Goal: Information Seeking & Learning: Learn about a topic

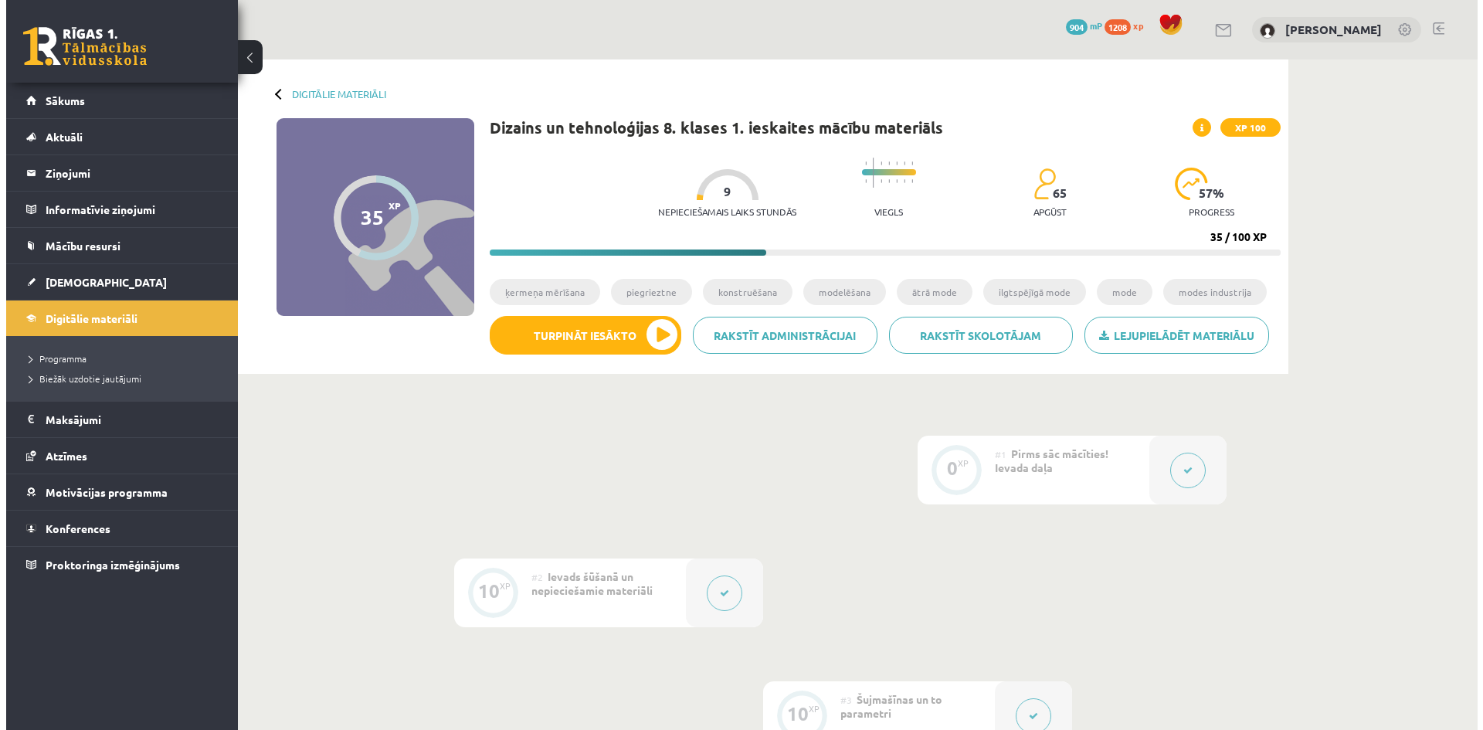
scroll to position [309, 0]
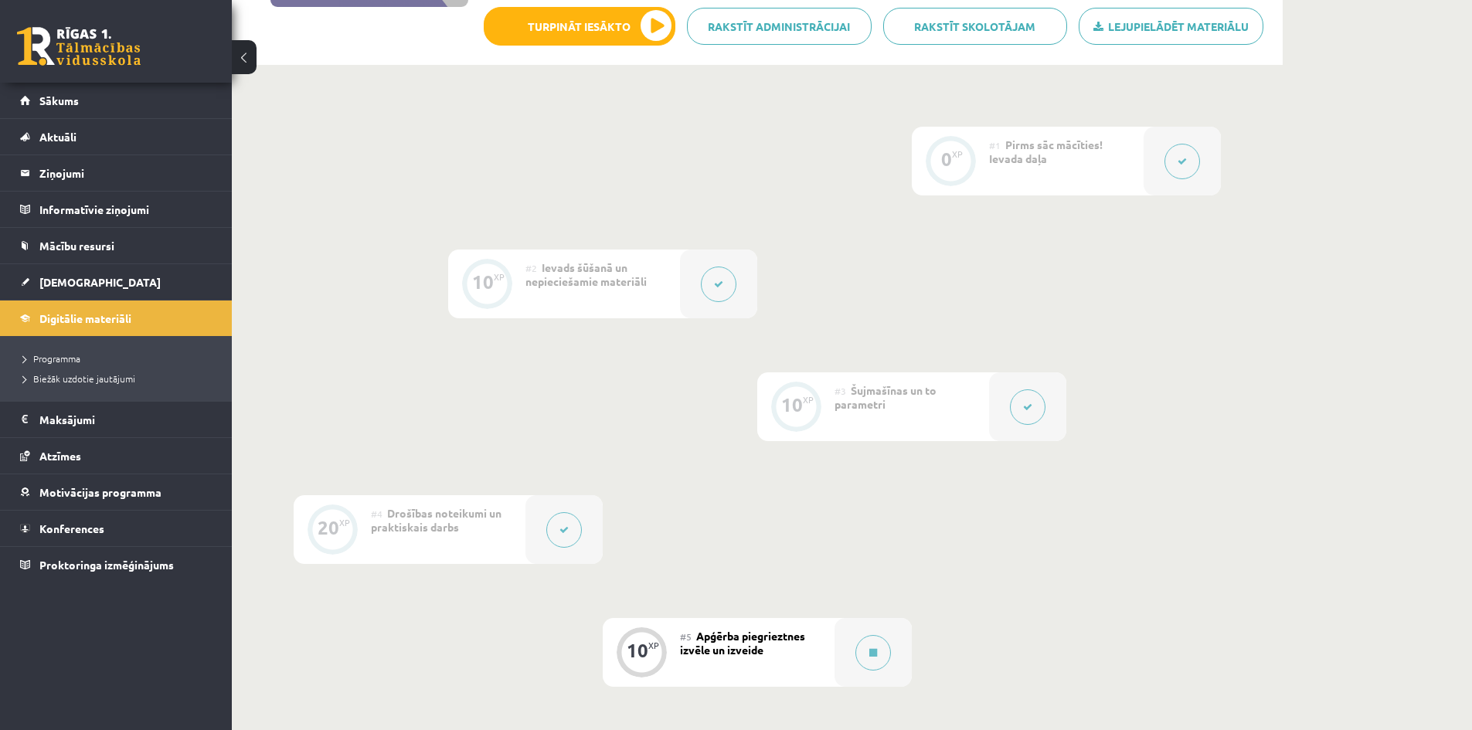
click at [562, 529] on icon at bounding box center [563, 529] width 9 height 9
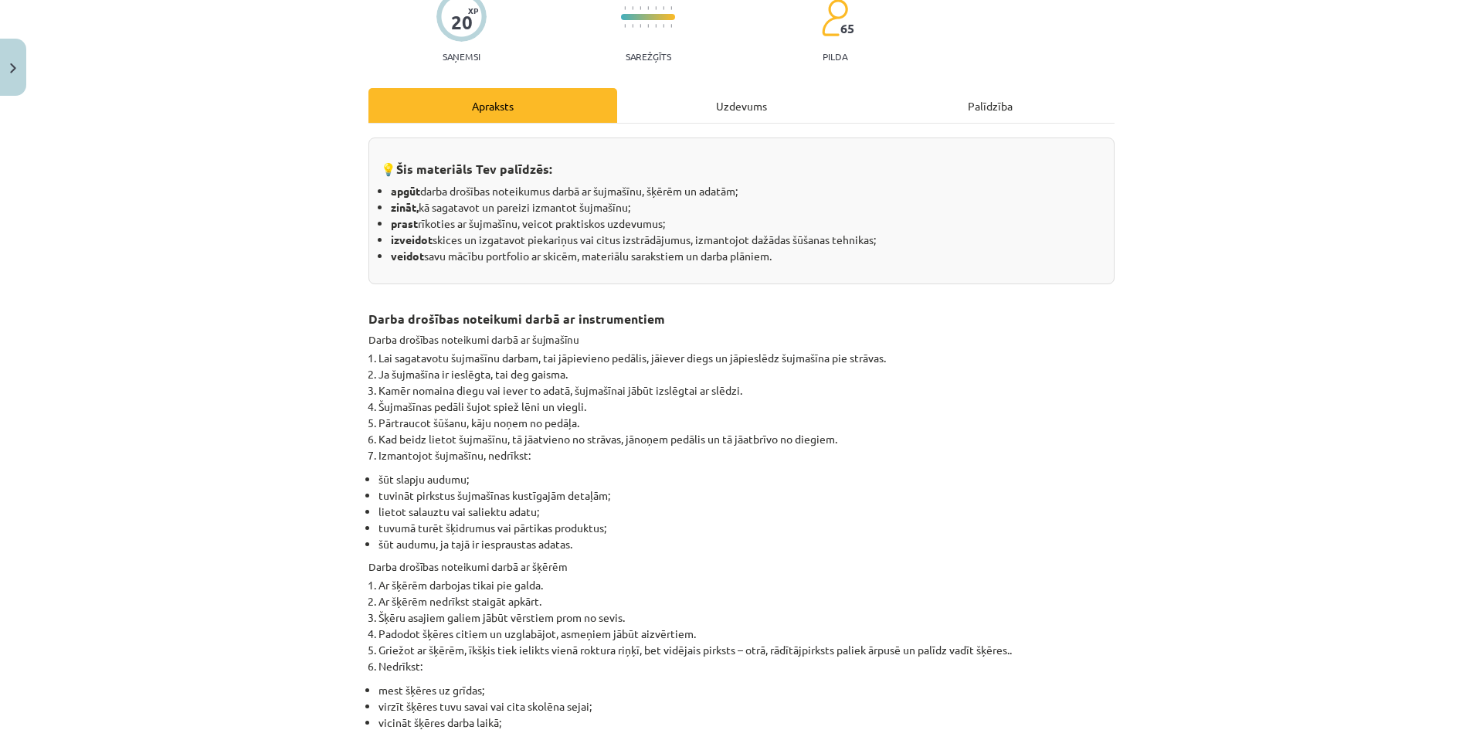
scroll to position [0, 0]
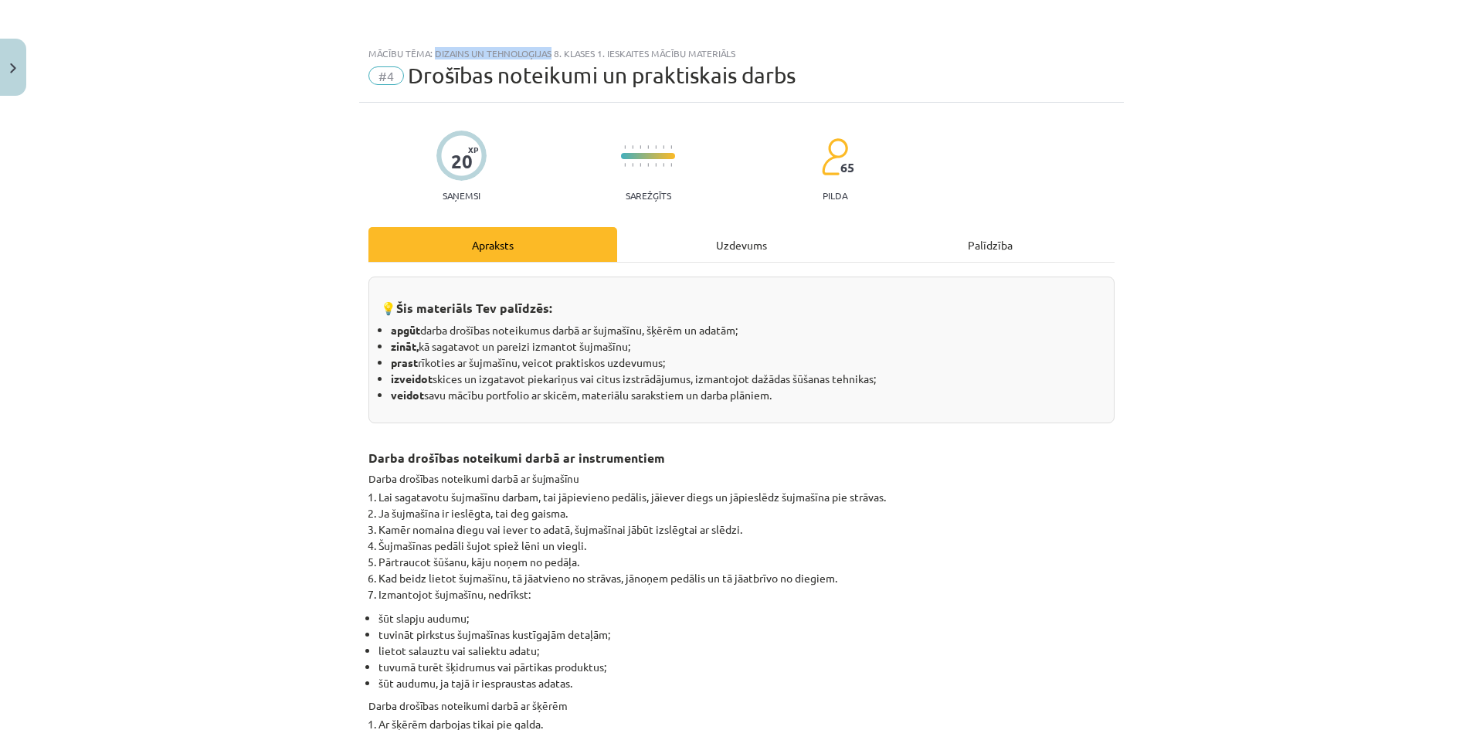
drag, startPoint x: 428, startPoint y: 54, endPoint x: 547, endPoint y: 53, distance: 119.0
click at [547, 53] on div "Mācību tēma: Dizains un tehnoloģijas 8. klases 1. ieskaites mācību materiāls" at bounding box center [742, 53] width 746 height 11
copy div "Dizains un tehnoloģijas"
drag, startPoint x: 795, startPoint y: 77, endPoint x: 627, endPoint y: 79, distance: 168.4
click at [627, 79] on div "#4 Drošības noteikumi un praktiskais darbs" at bounding box center [742, 75] width 746 height 25
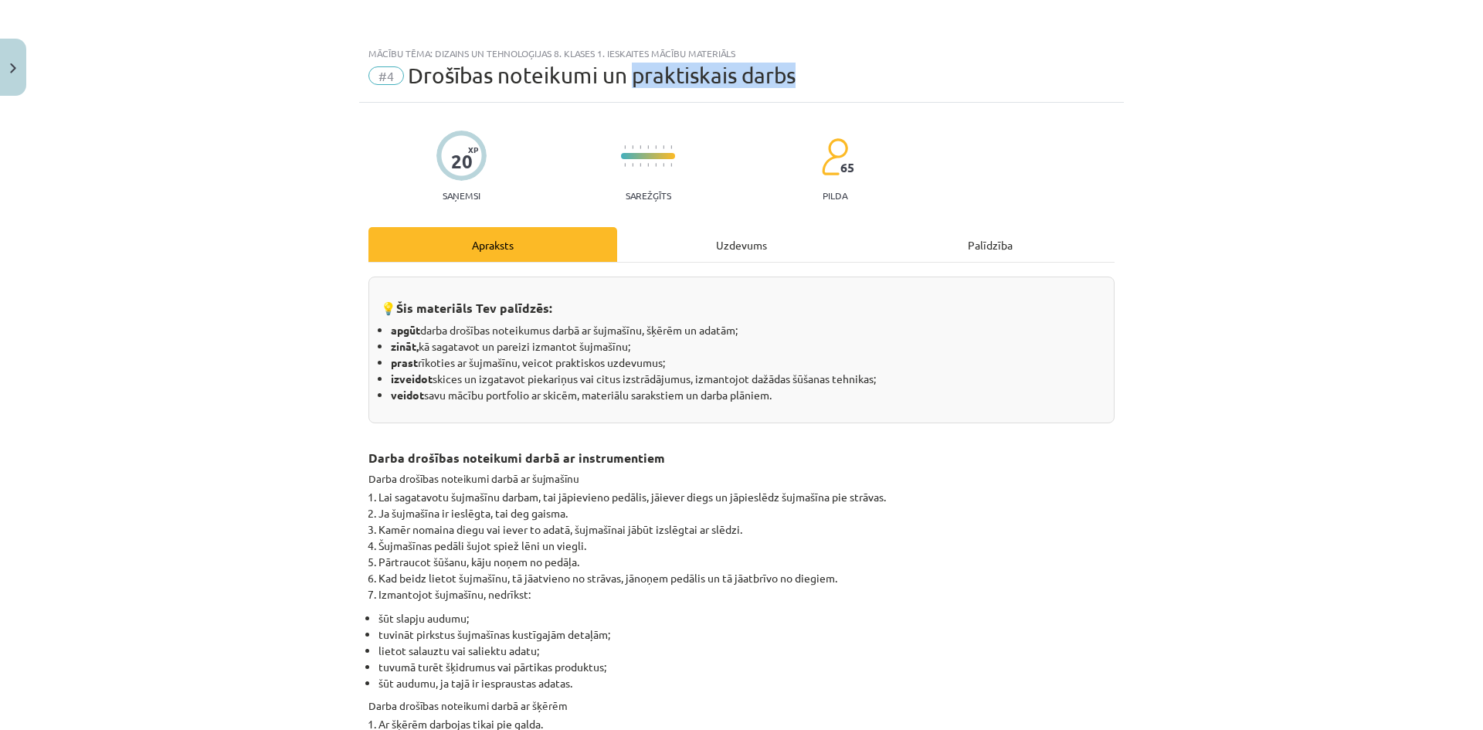
copy span "praktiskais darbs"
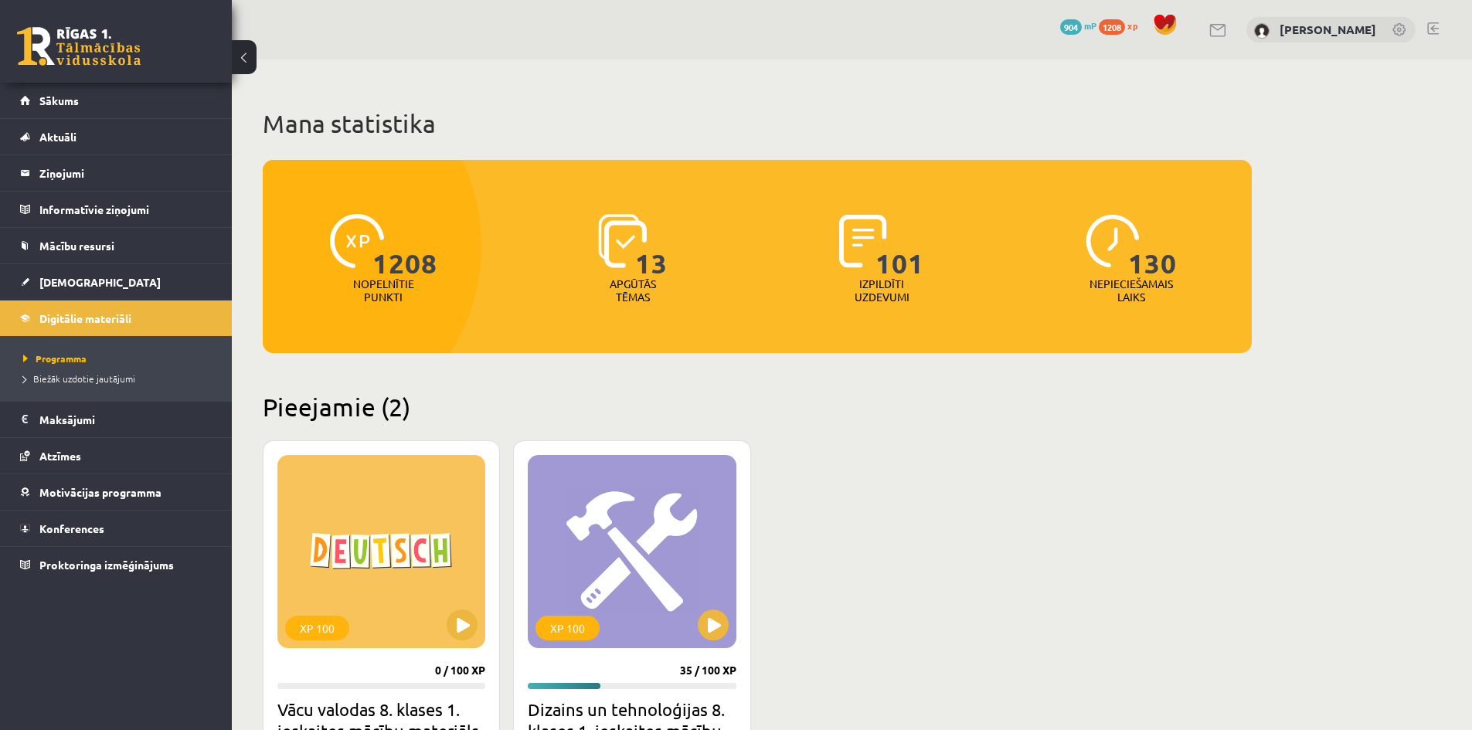
scroll to position [232, 0]
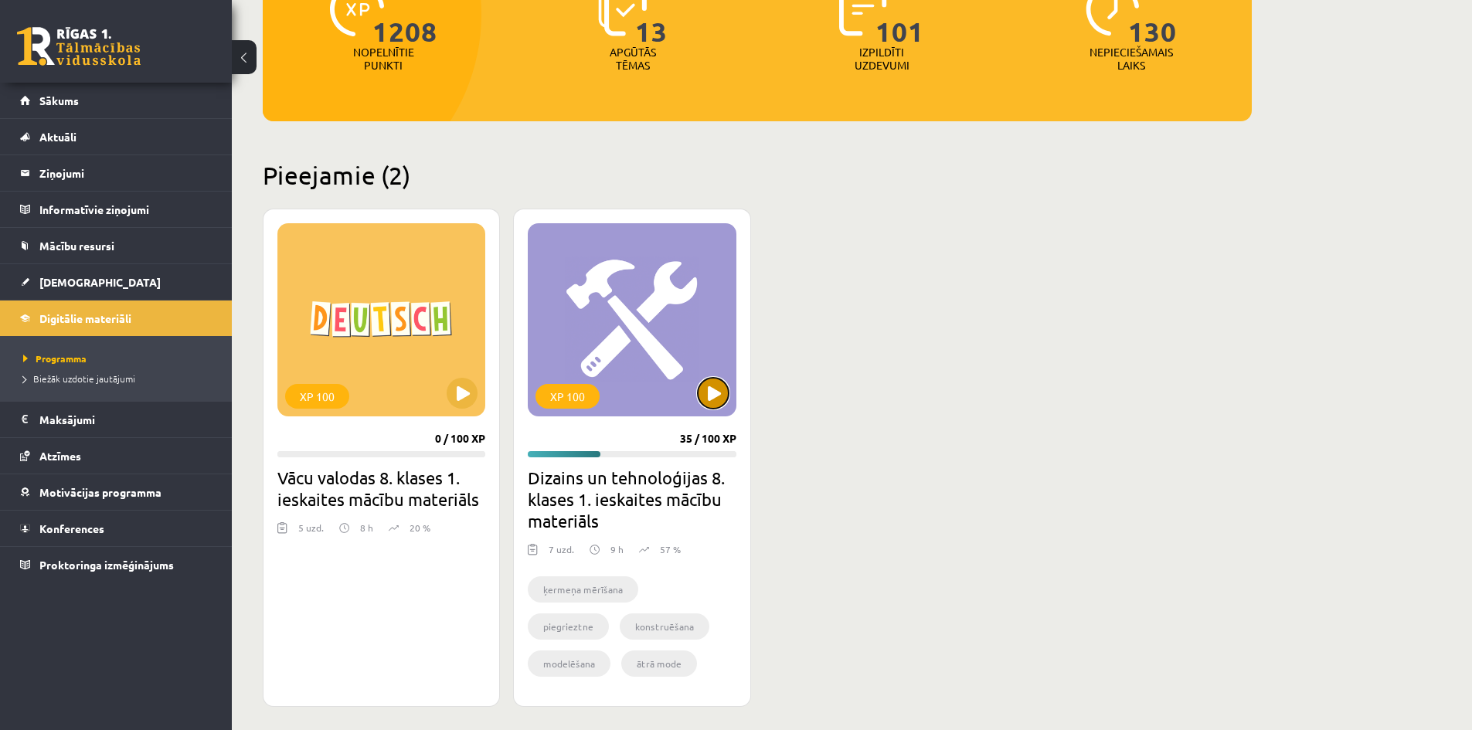
click at [728, 389] on button at bounding box center [713, 393] width 31 height 31
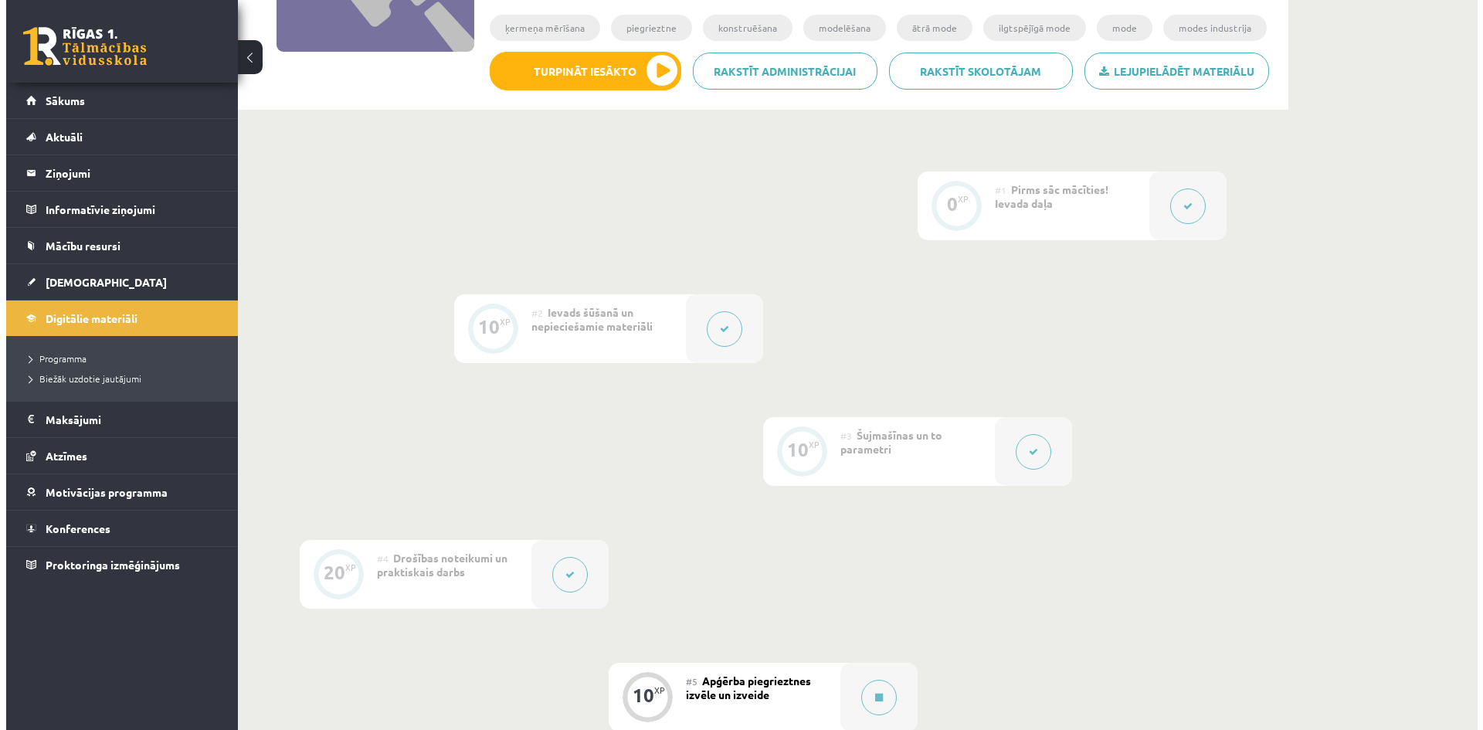
scroll to position [309, 0]
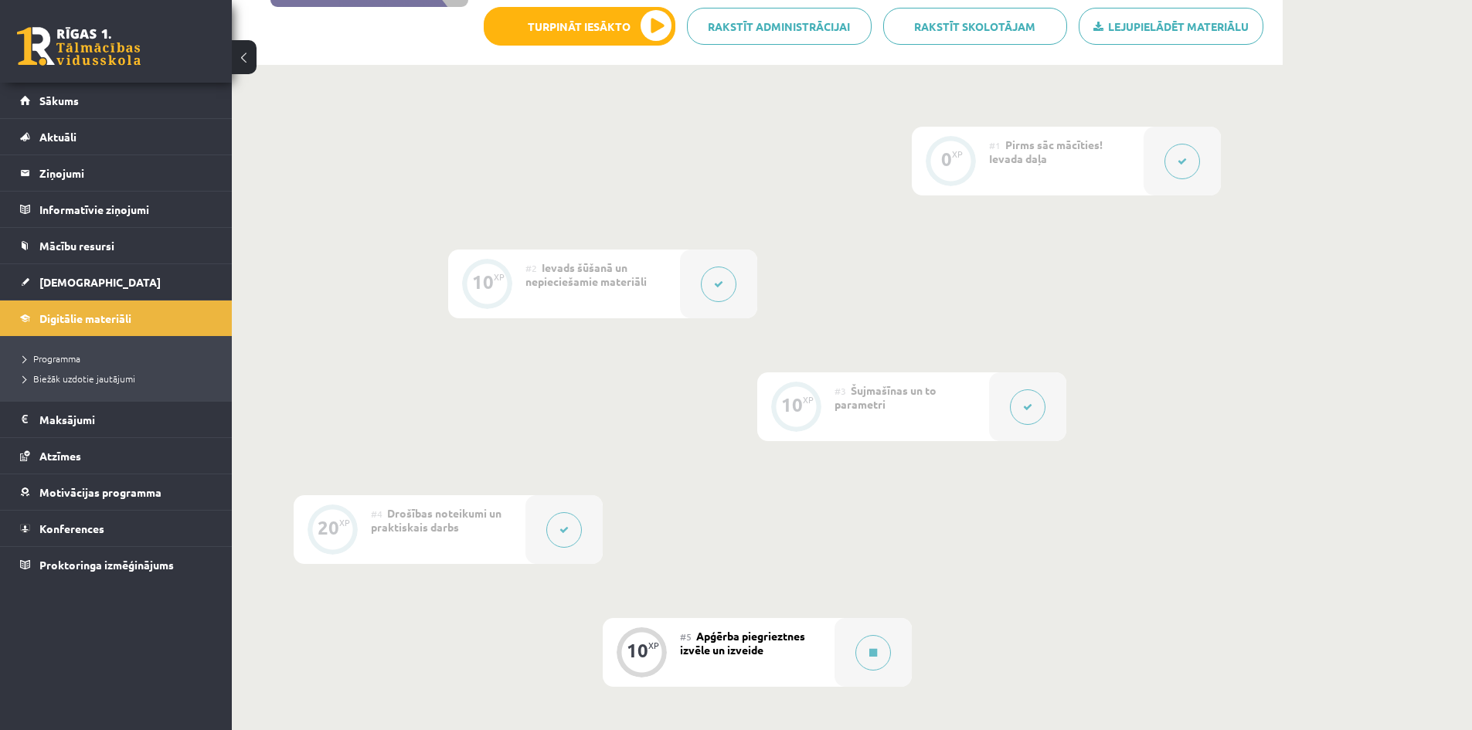
click at [1029, 411] on icon at bounding box center [1027, 407] width 9 height 9
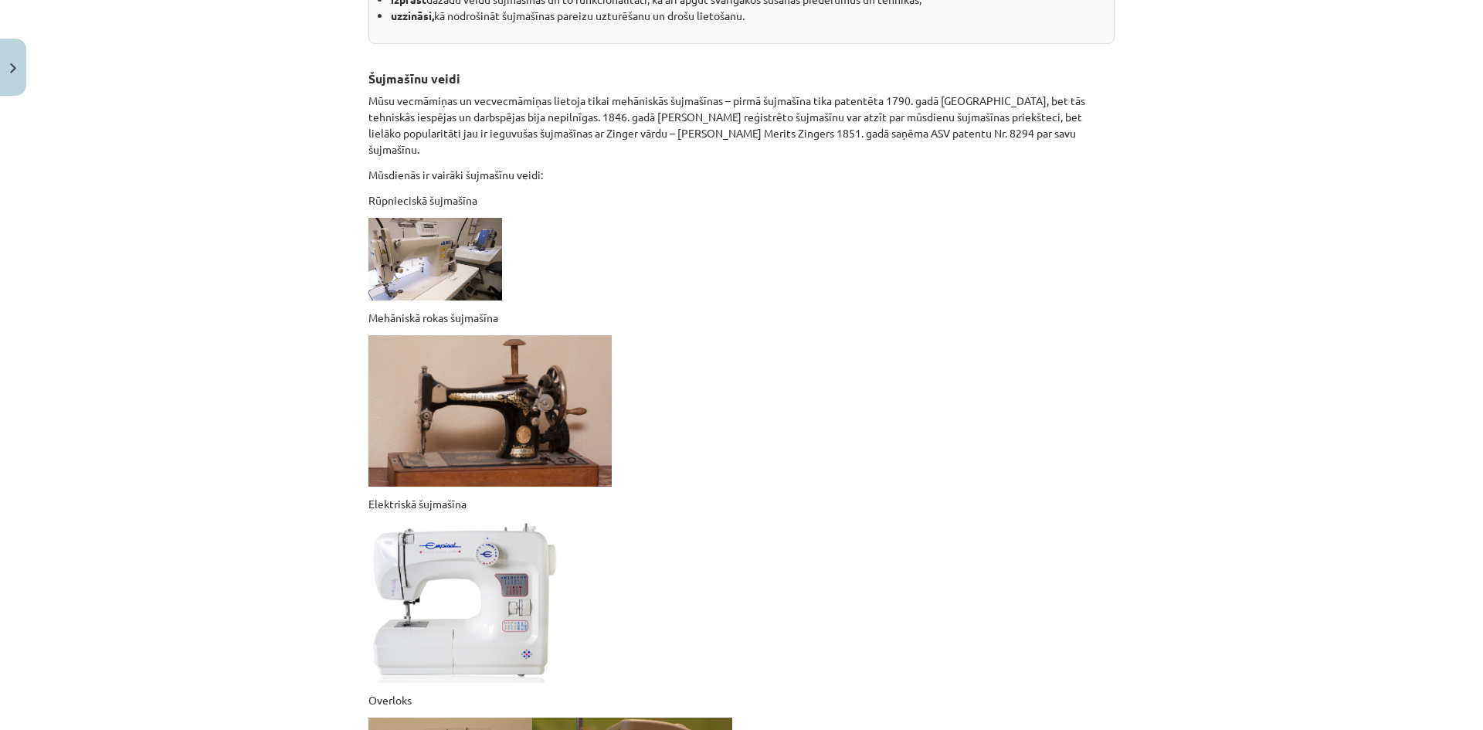
scroll to position [191, 0]
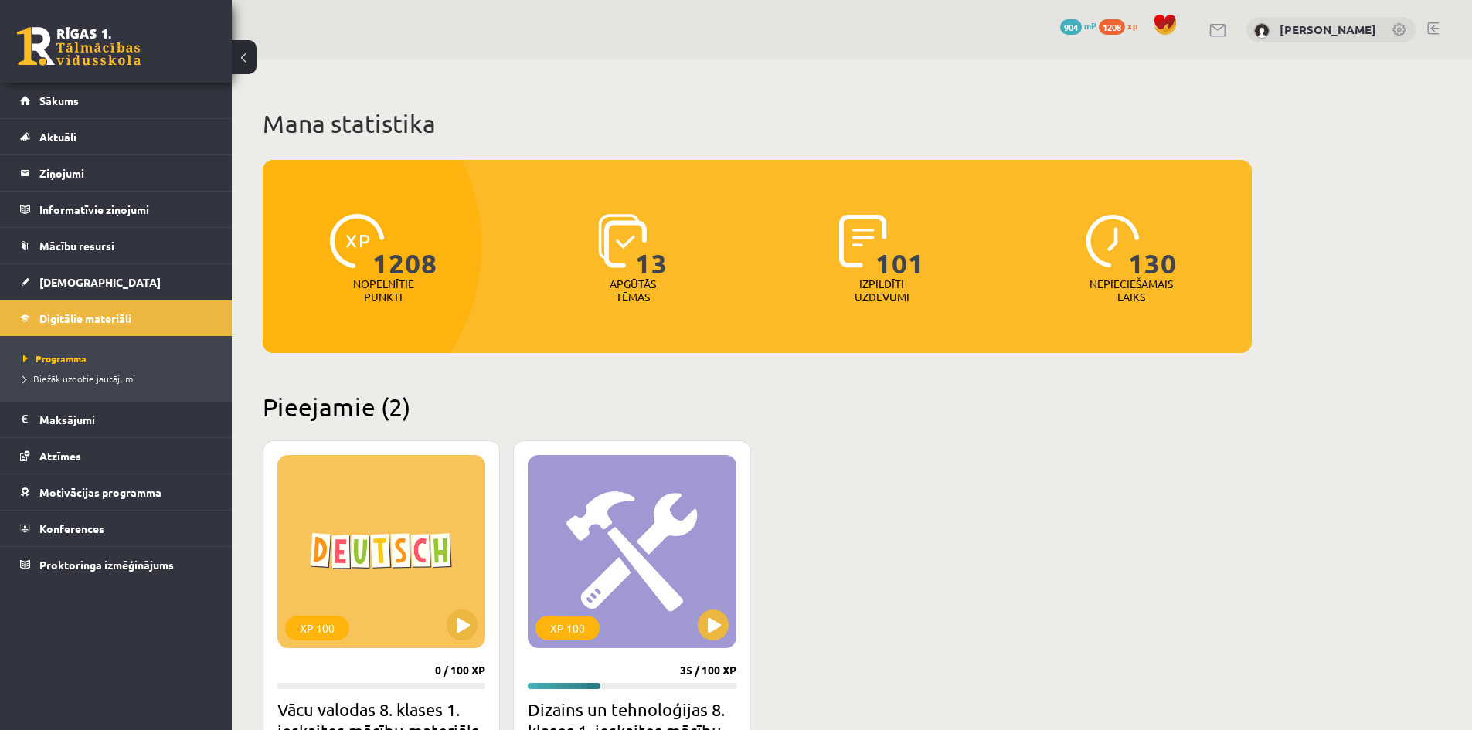
scroll to position [232, 0]
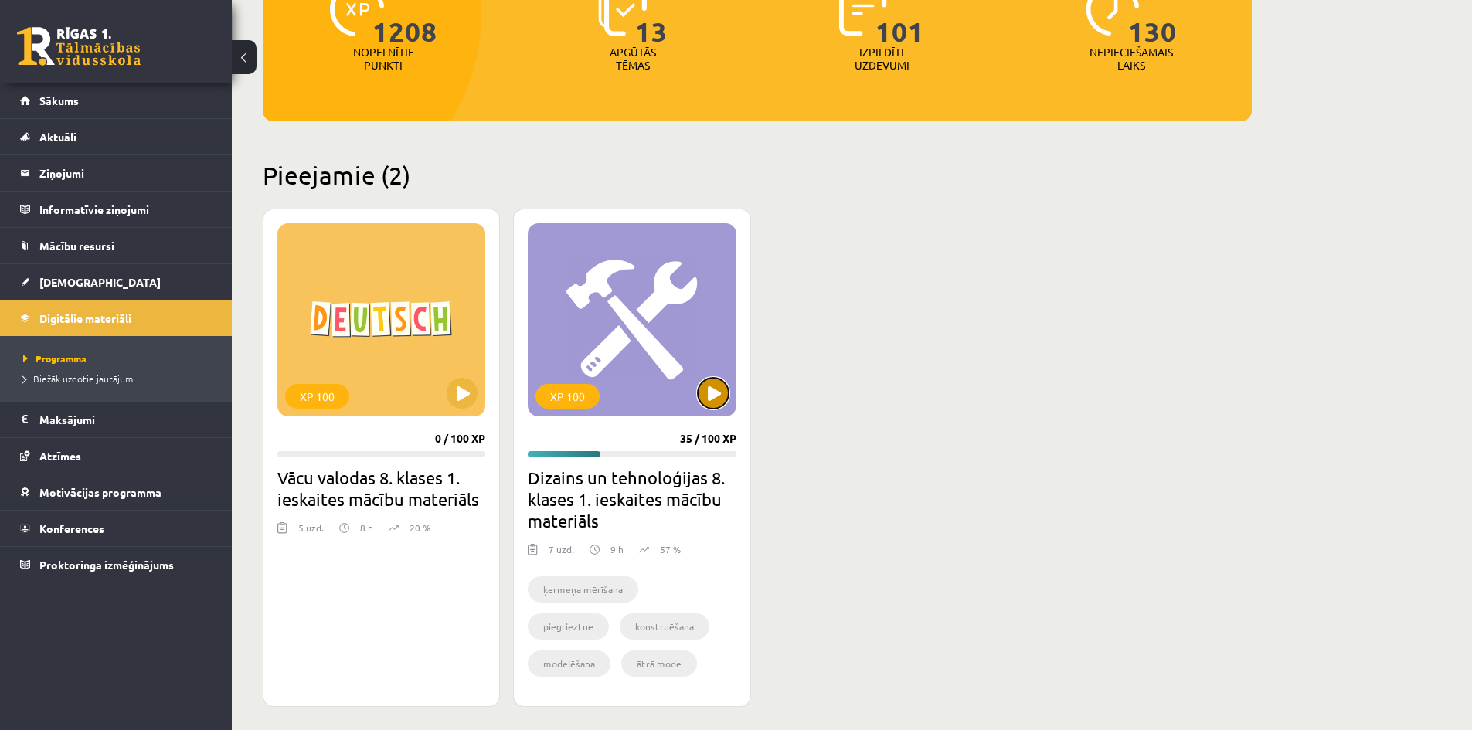
click at [725, 387] on button at bounding box center [713, 393] width 31 height 31
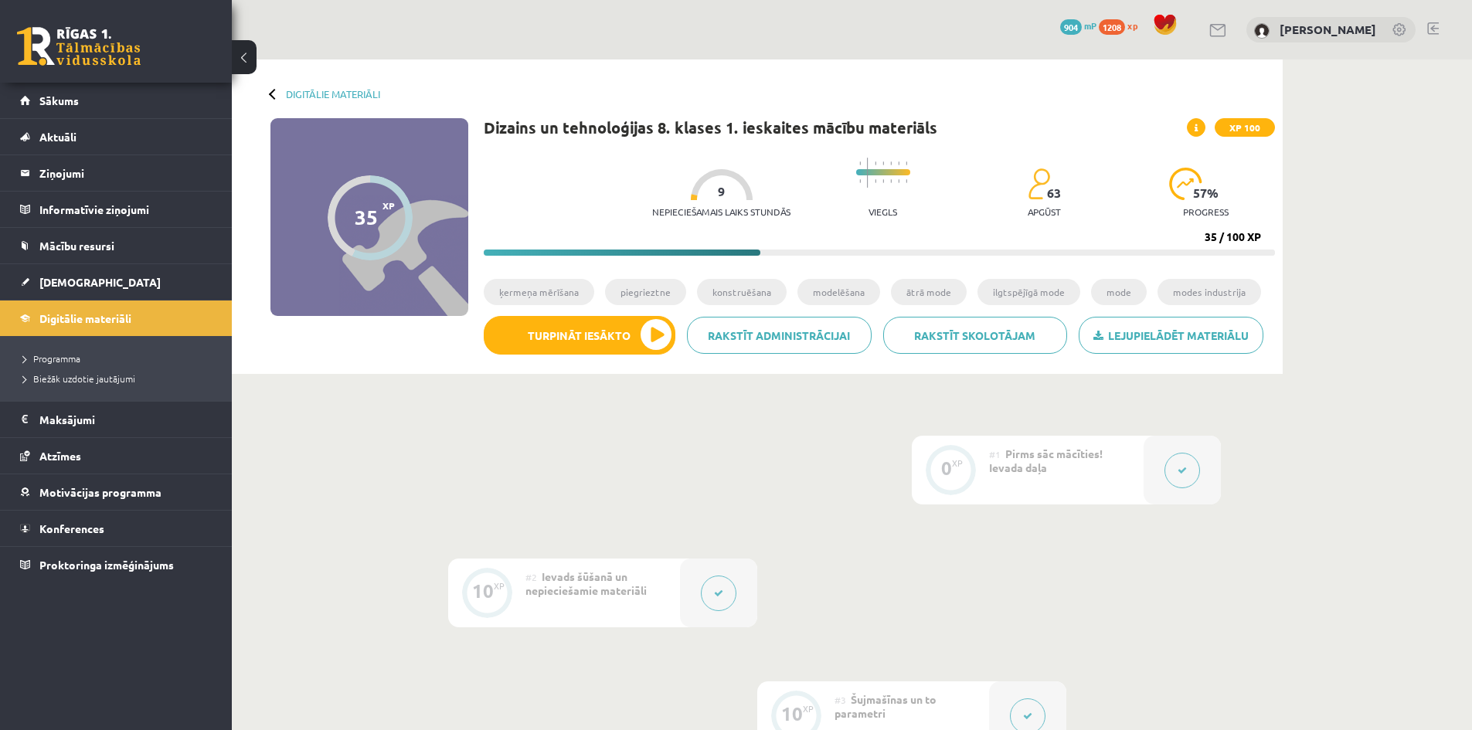
click at [729, 592] on button at bounding box center [719, 594] width 36 height 36
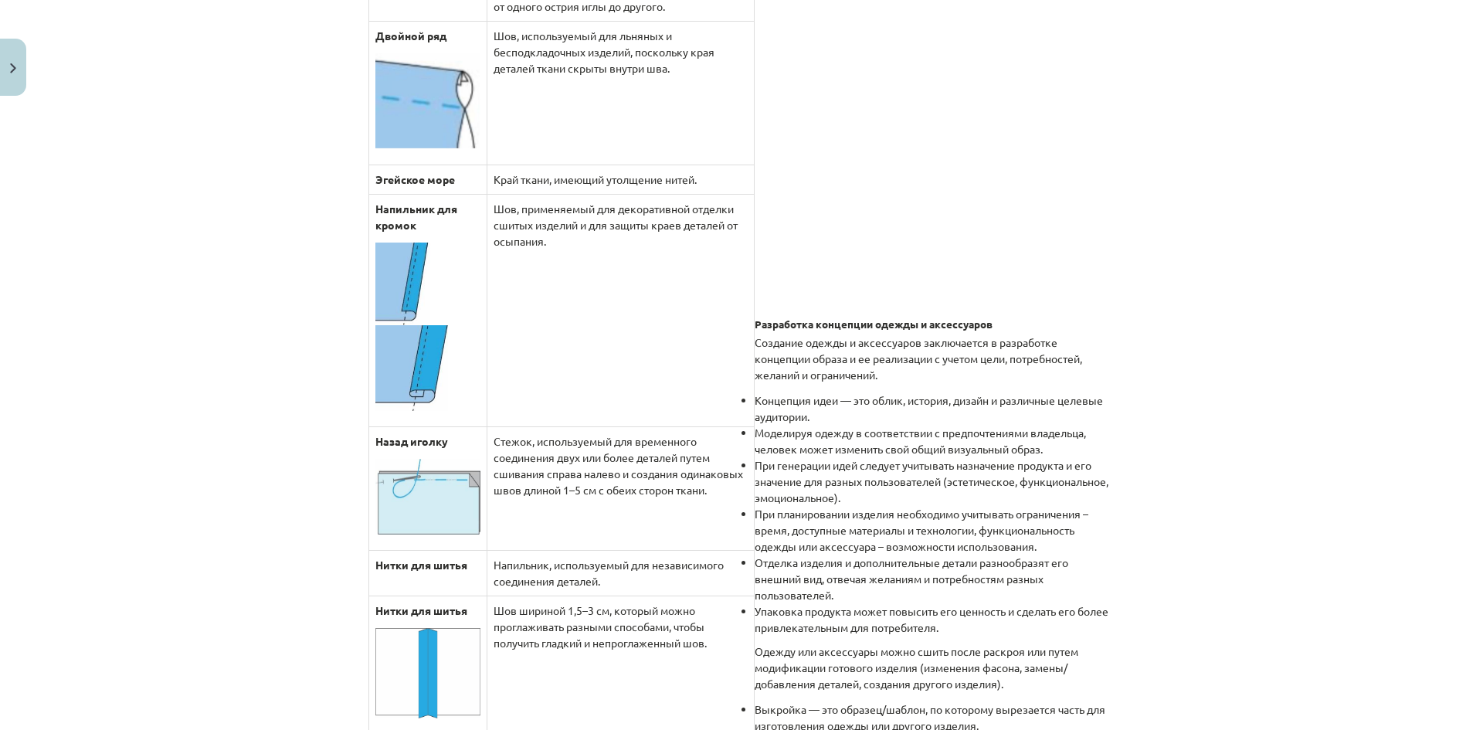
scroll to position [1496, 0]
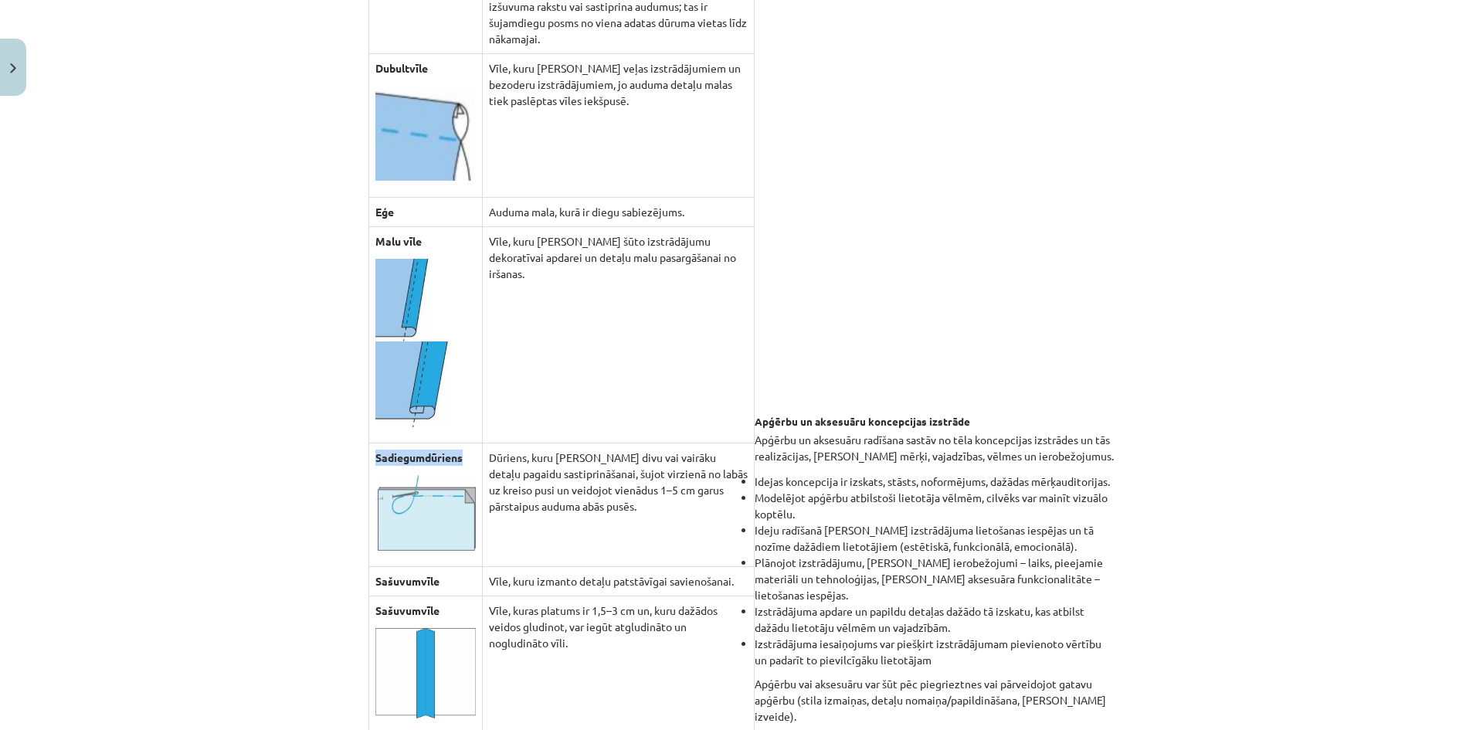
drag, startPoint x: 369, startPoint y: 440, endPoint x: 472, endPoint y: 440, distance: 102.8
click at [472, 443] on td "Sadiegumdūriens" at bounding box center [426, 505] width 114 height 124
copy strong "Sadiegumdūriens"
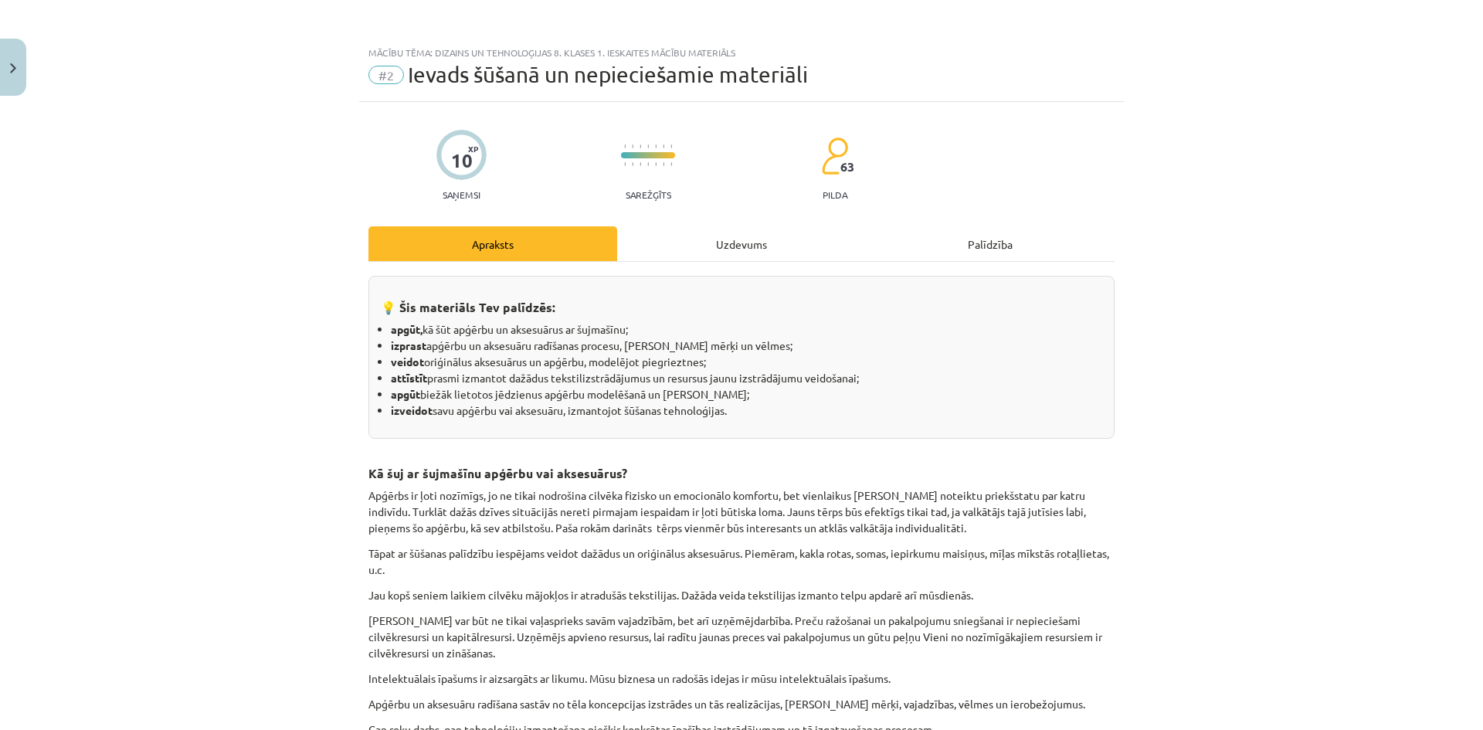
scroll to position [0, 0]
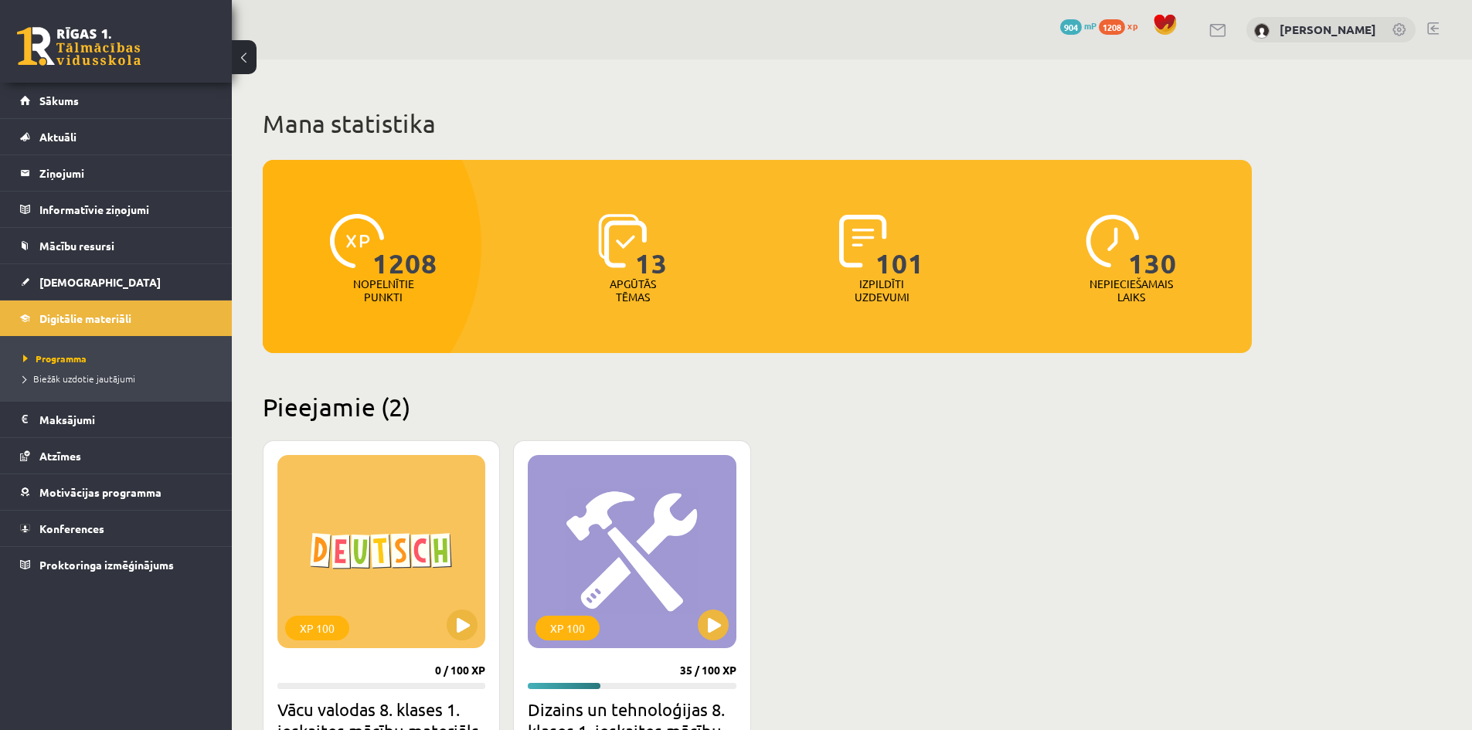
scroll to position [232, 0]
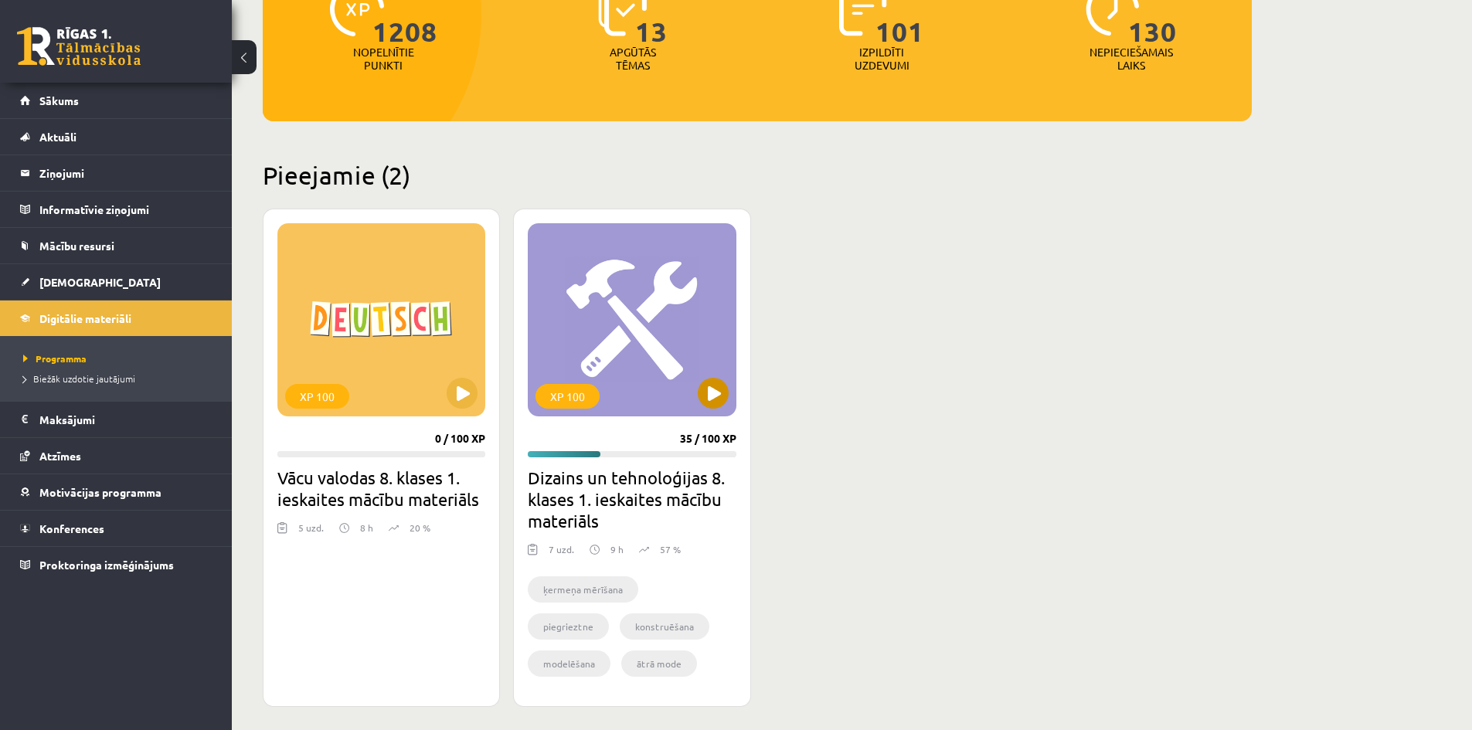
click at [687, 379] on div "XP 100" at bounding box center [632, 319] width 208 height 193
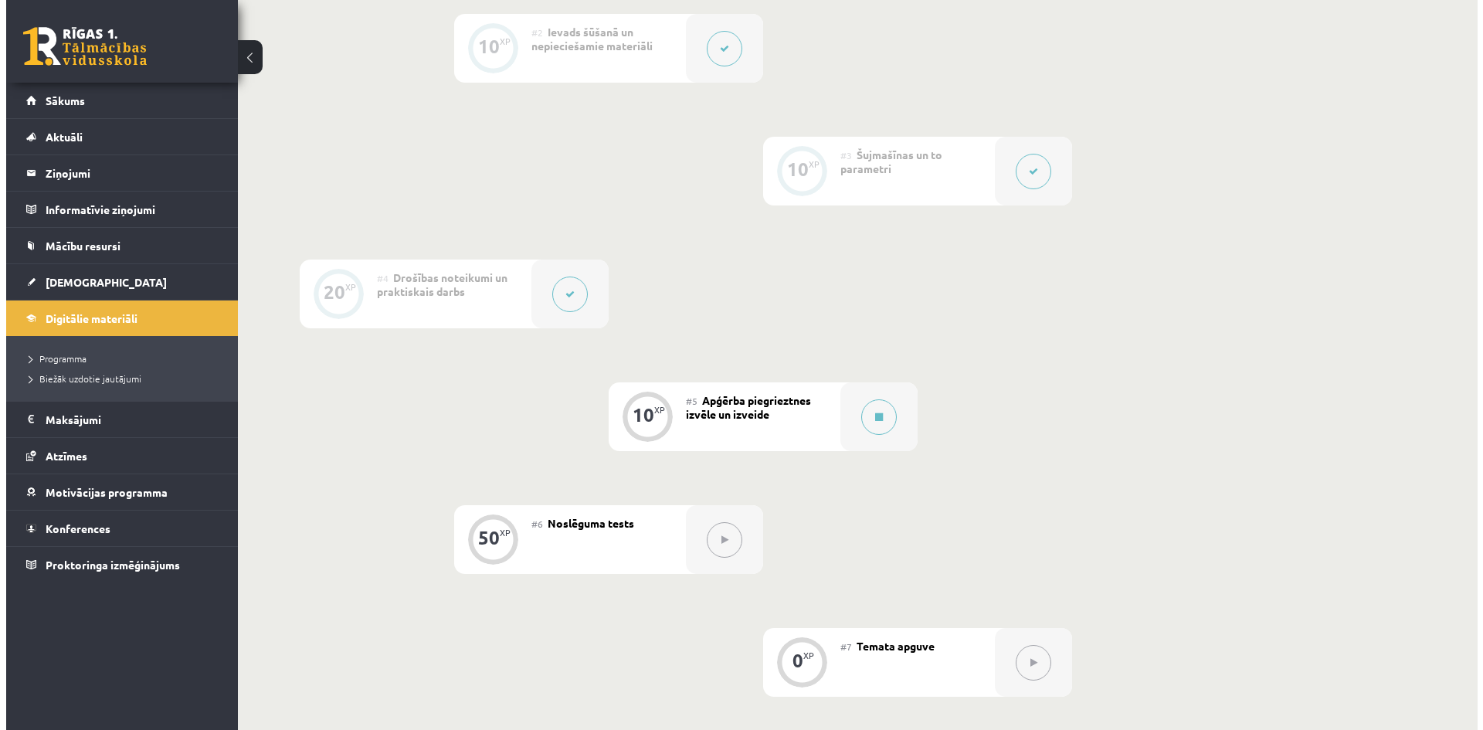
scroll to position [541, 0]
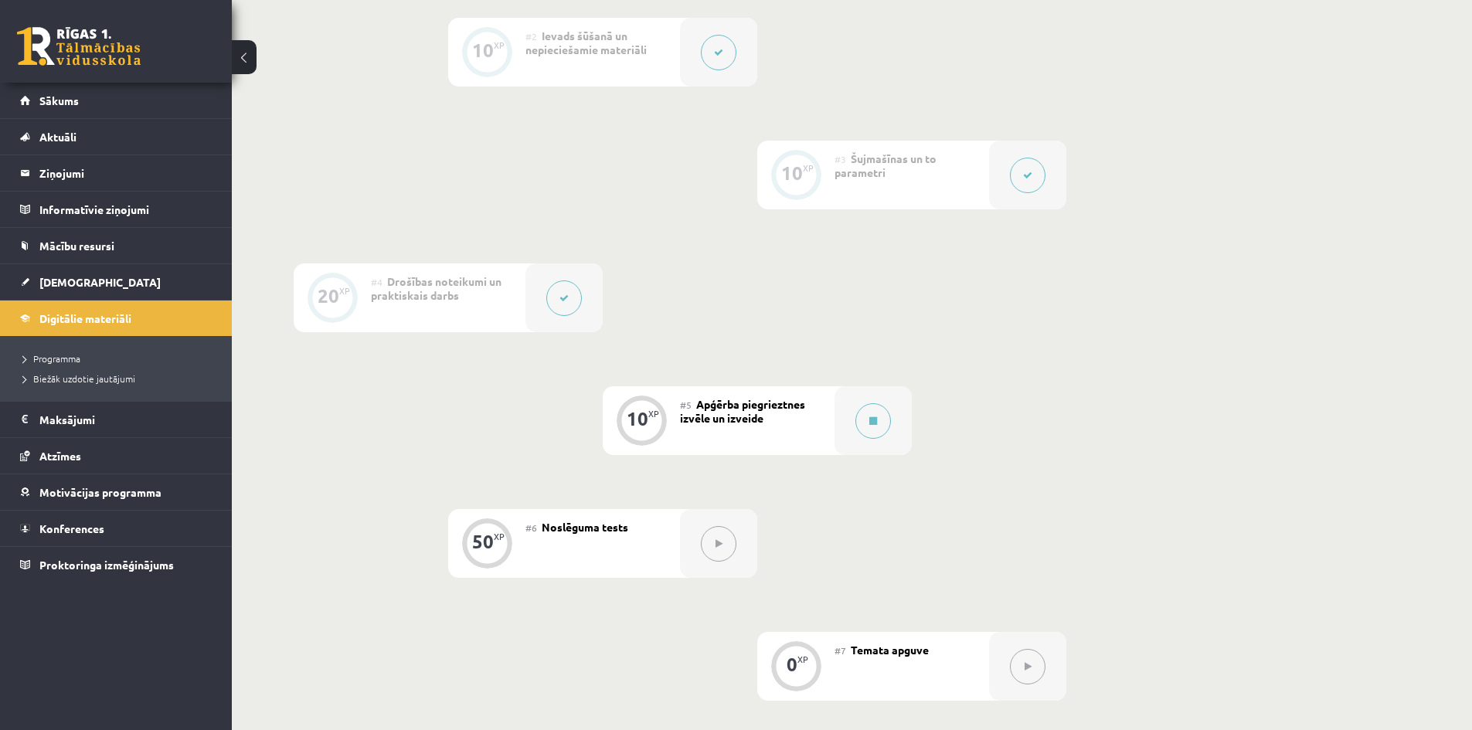
click at [572, 300] on button at bounding box center [564, 298] width 36 height 36
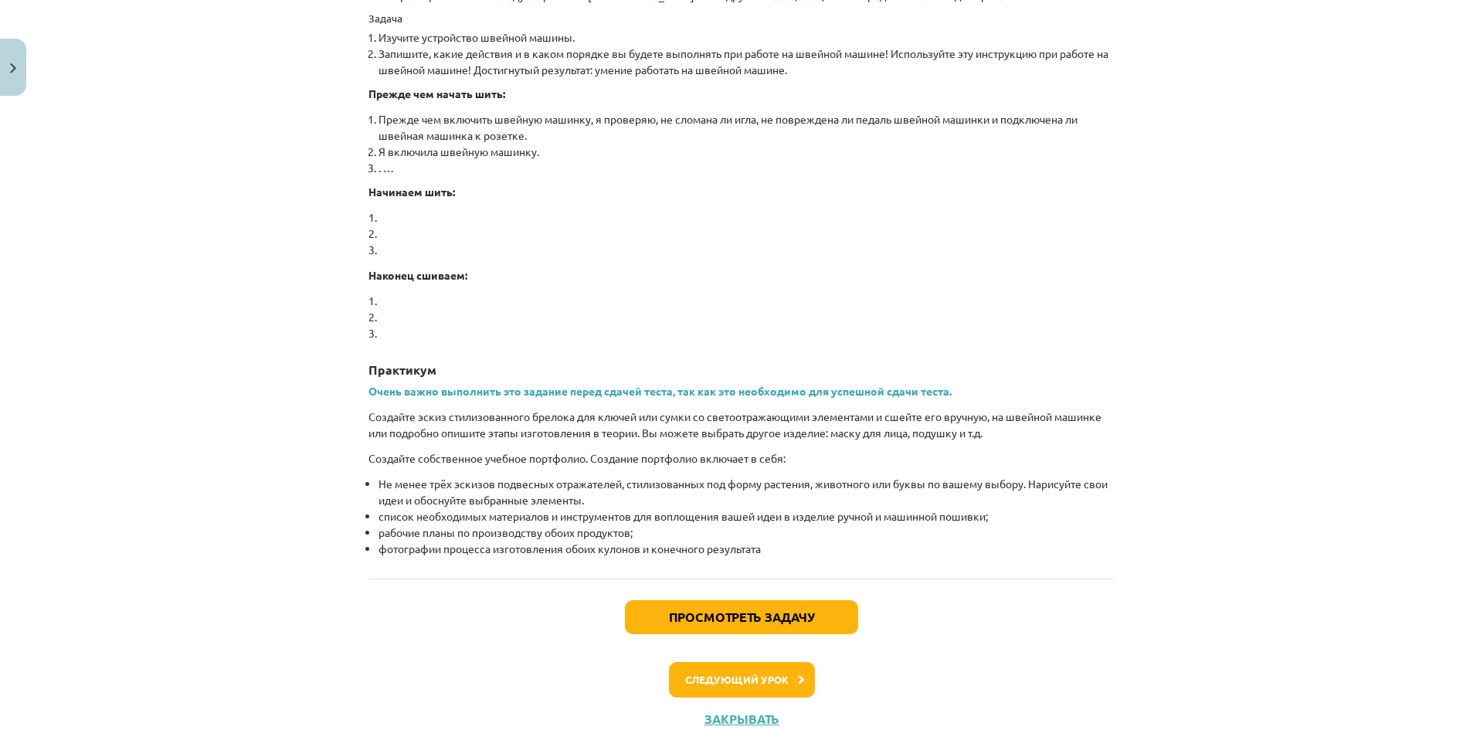
scroll to position [1037, 0]
click at [1338, 509] on div "Тема исследования: Дизайн и технологии. Материалы для подготовки к тесту 8-го к…" at bounding box center [741, 365] width 1483 height 730
drag, startPoint x: 1348, startPoint y: 562, endPoint x: 1361, endPoint y: 581, distance: 23.4
click at [1361, 581] on div "Тема исследования: Дизайн и технологии. Материалы для подготовки к тесту 8-го к…" at bounding box center [741, 365] width 1483 height 730
